Goal: Task Accomplishment & Management: Manage account settings

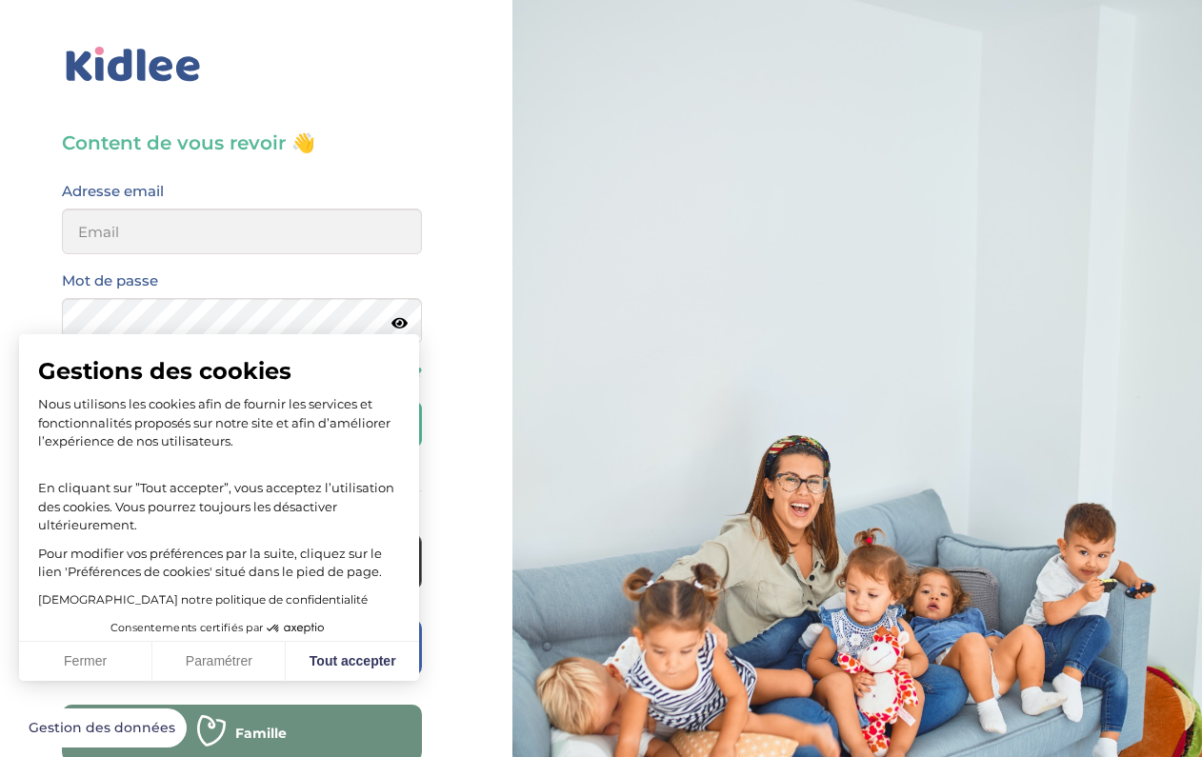
click at [84, 660] on button "Fermer" at bounding box center [85, 662] width 133 height 40
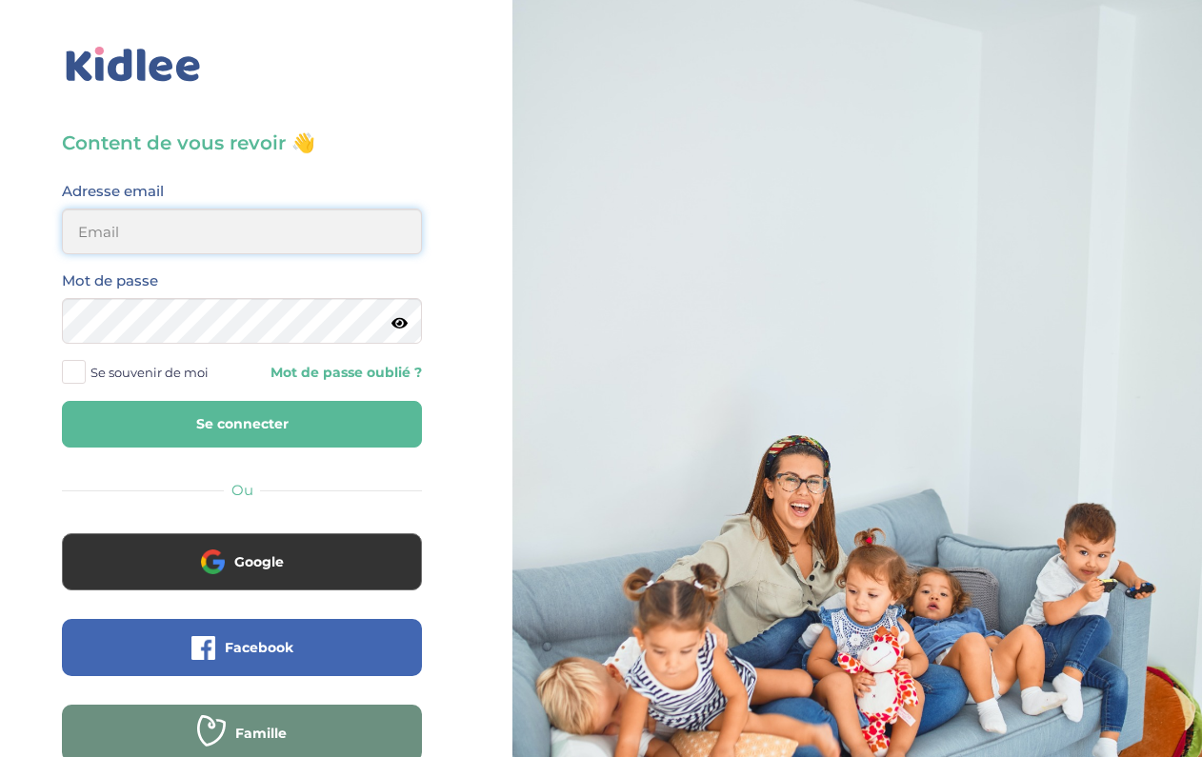
click at [246, 241] on input "email" at bounding box center [242, 232] width 360 height 46
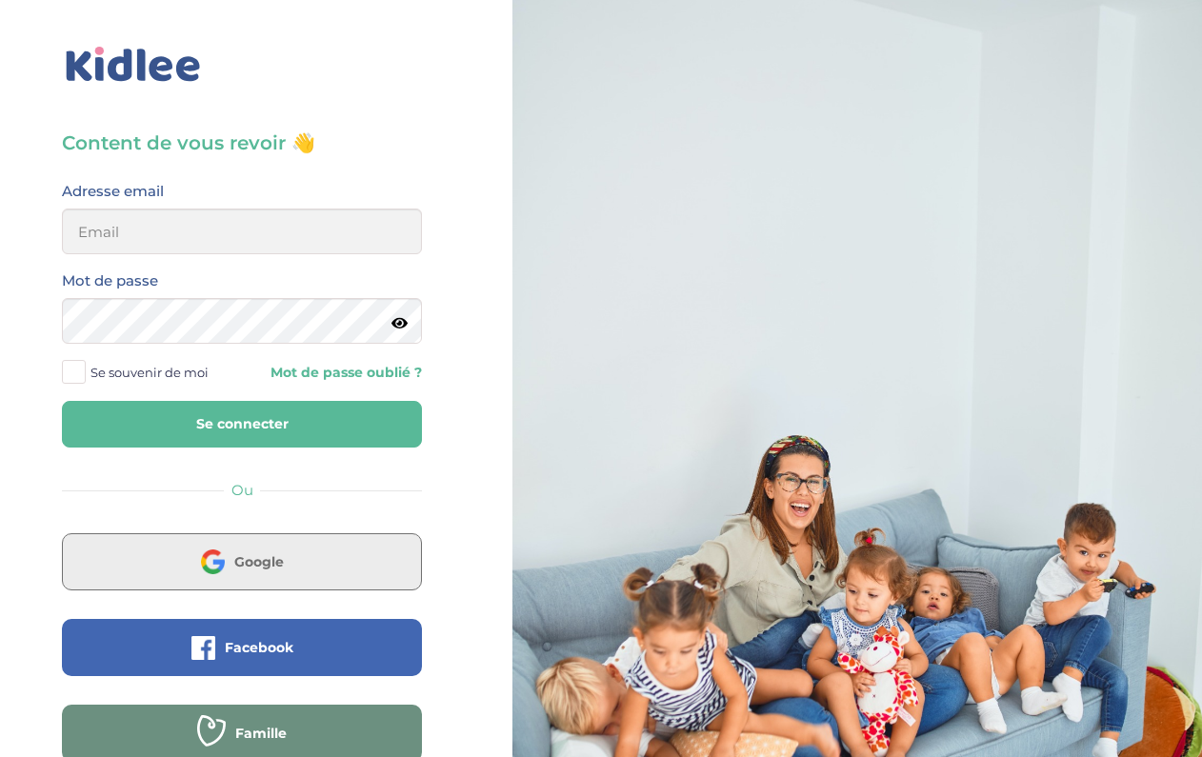
click at [332, 566] on button "Google" at bounding box center [242, 561] width 360 height 57
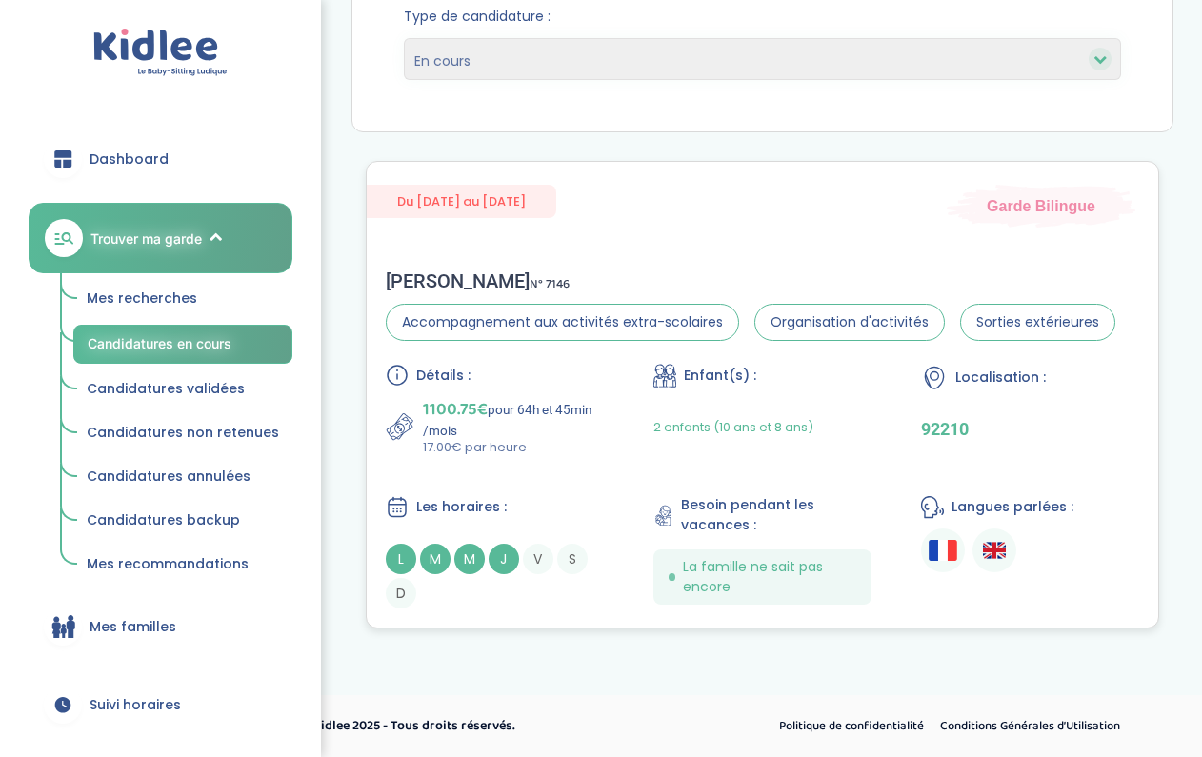
scroll to position [274, 0]
click at [653, 274] on div "Marie M . N° 7146" at bounding box center [751, 281] width 730 height 23
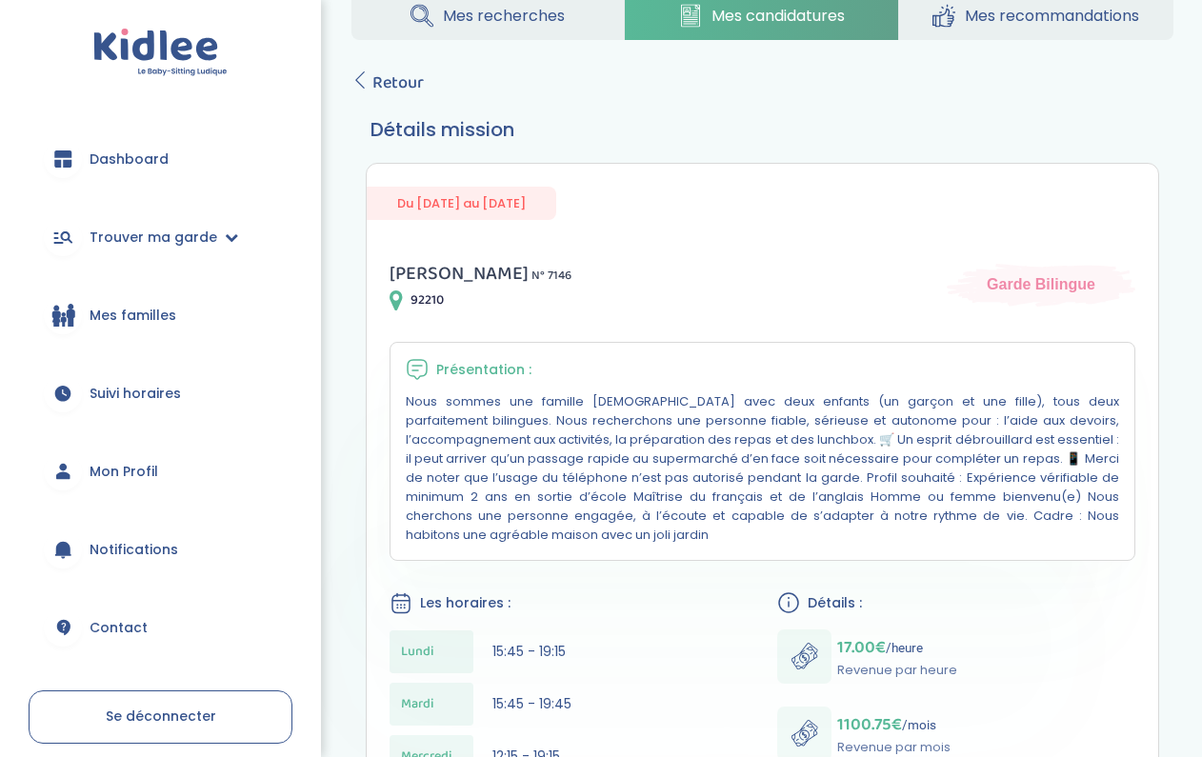
scroll to position [163, 0]
